Goal: Find specific page/section: Find specific page/section

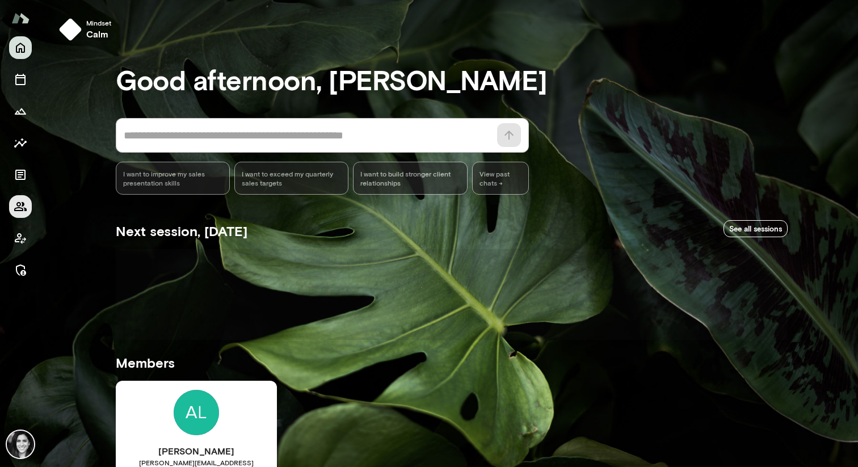
click at [19, 210] on icon "Members" at bounding box center [20, 206] width 12 height 9
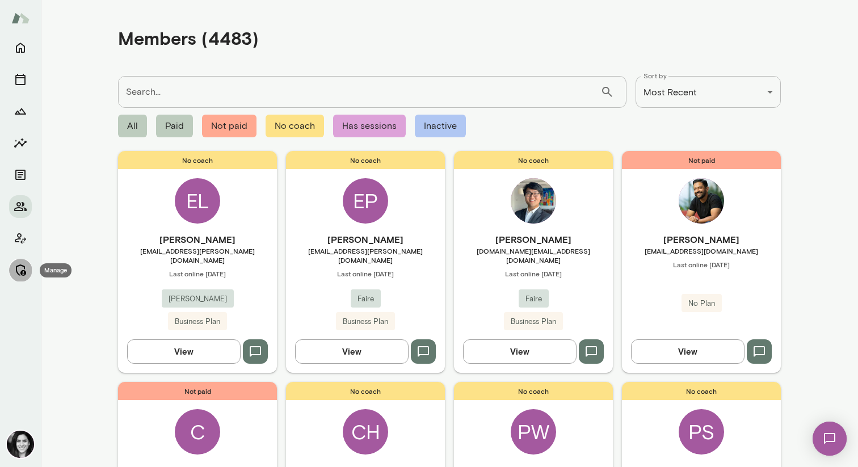
click at [20, 278] on button "Manage" at bounding box center [20, 270] width 23 height 23
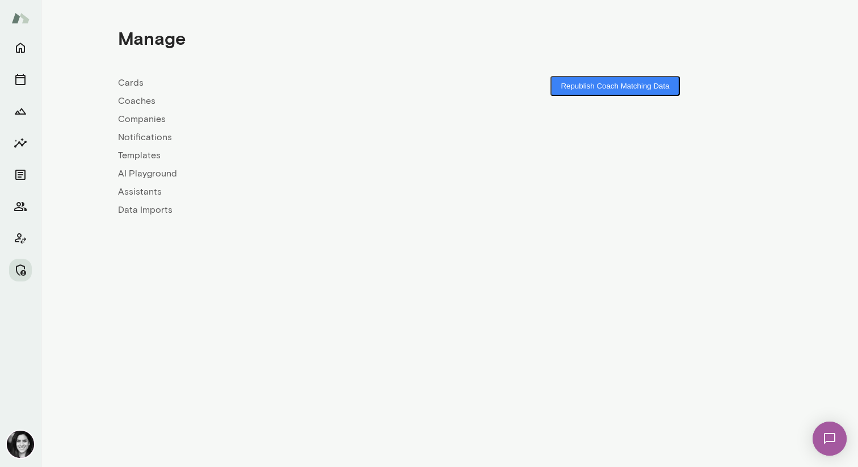
click at [142, 99] on link "Coaches" at bounding box center [283, 101] width 331 height 14
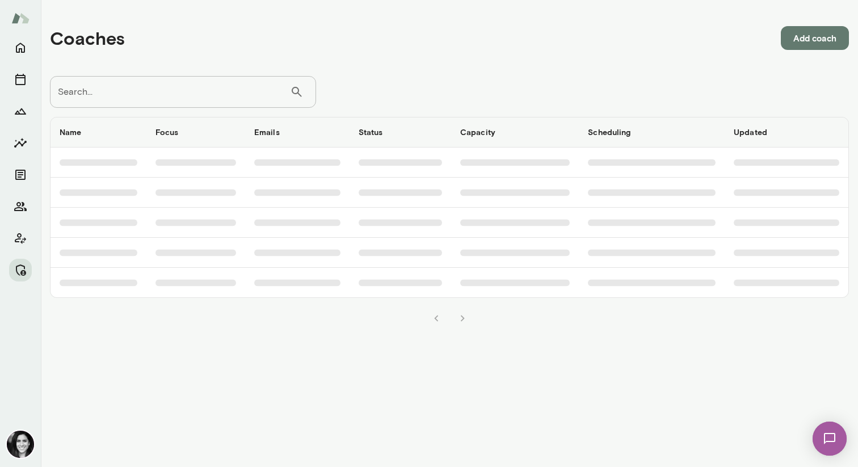
click at [156, 85] on input "Search..." at bounding box center [170, 92] width 240 height 32
type input "******"
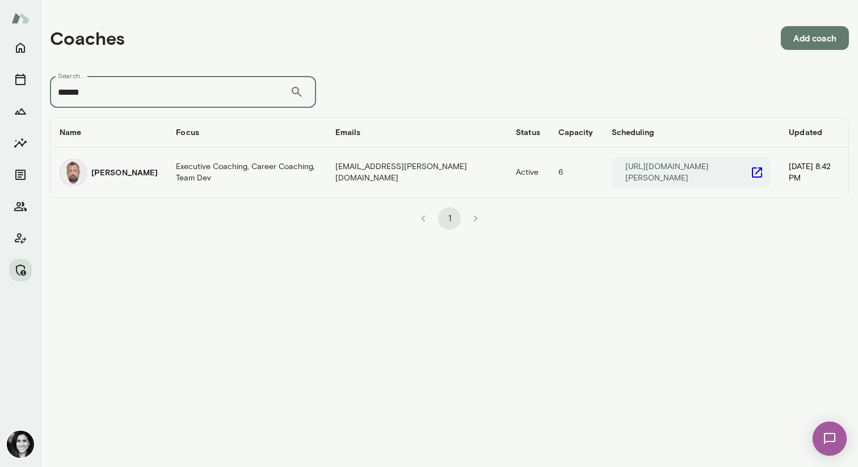
click at [96, 184] on td "[PERSON_NAME]" at bounding box center [109, 173] width 116 height 50
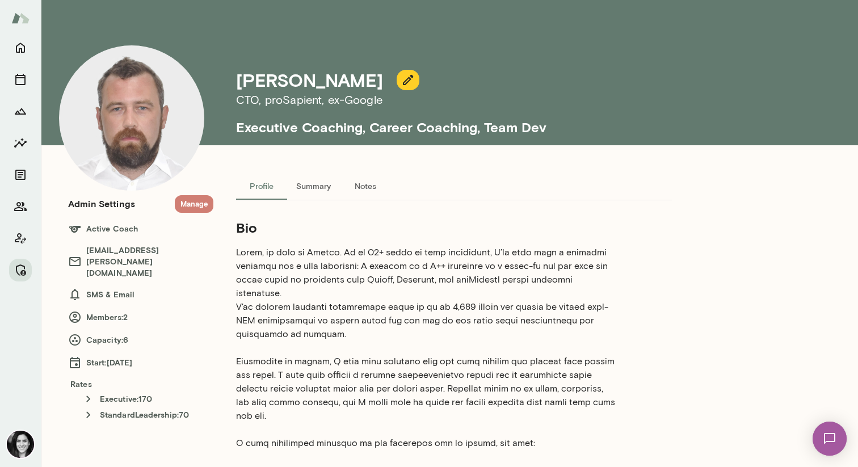
click at [184, 205] on button "Manage" at bounding box center [194, 204] width 39 height 18
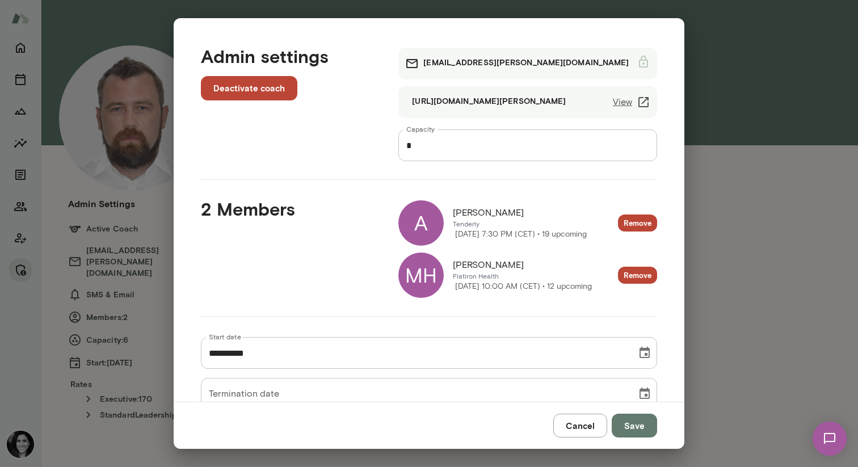
click at [417, 268] on div "MH" at bounding box center [420, 275] width 45 height 45
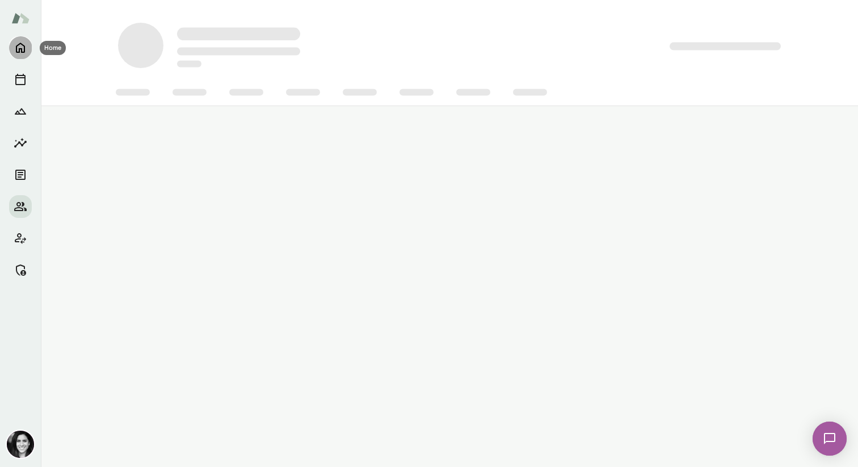
click at [26, 51] on icon "Home" at bounding box center [21, 48] width 14 height 14
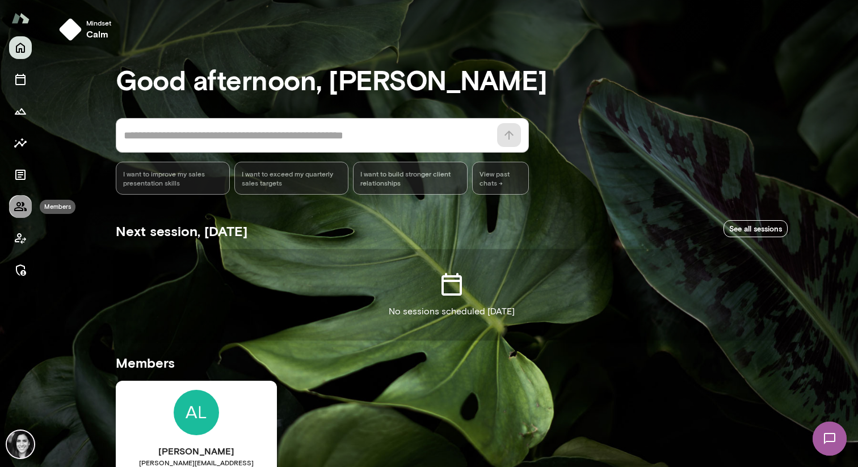
click at [23, 208] on icon "Members" at bounding box center [21, 207] width 14 height 14
click at [19, 210] on icon "Members" at bounding box center [20, 206] width 12 height 9
